Goal: Information Seeking & Learning: Learn about a topic

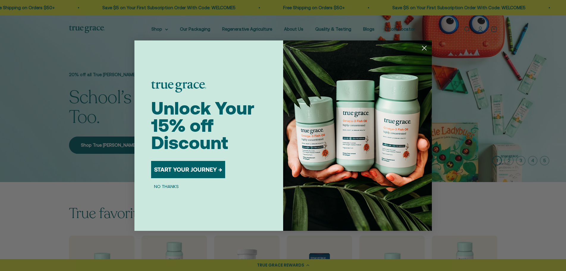
click at [427, 46] on icon "Close dialog" at bounding box center [424, 48] width 4 height 4
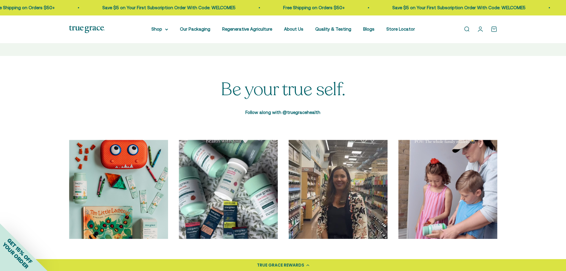
scroll to position [2054, 0]
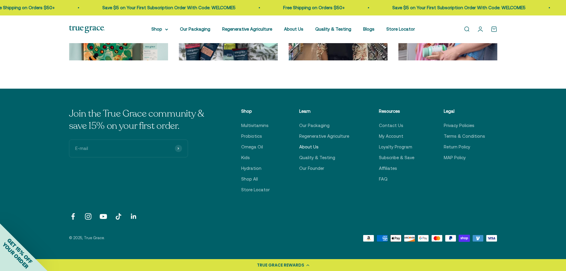
click at [313, 148] on link "About Us" at bounding box center [308, 146] width 19 height 7
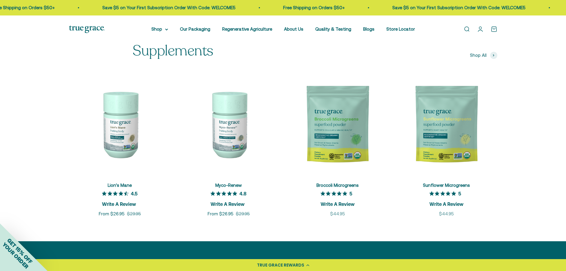
scroll to position [863, 0]
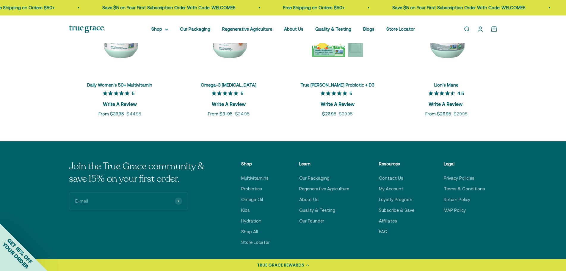
scroll to position [1518, 0]
